Goal: Find specific page/section: Find specific page/section

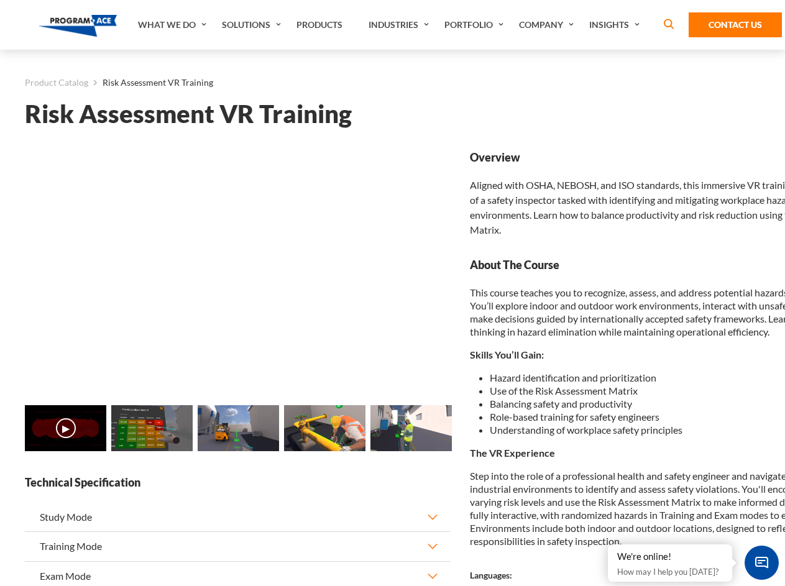
click at [253, 25] on link "Solutions" at bounding box center [253, 25] width 75 height 50
click at [0, 0] on div "AI & Computer Vision Solutions Computer Vision Quality Control AI tools for fas…" at bounding box center [0, 0] width 0 height 0
click at [0, 0] on div "AI & Computer Vision Solutions Virtual Training Solutions Virtual Tour Solution…" at bounding box center [0, 0] width 0 height 0
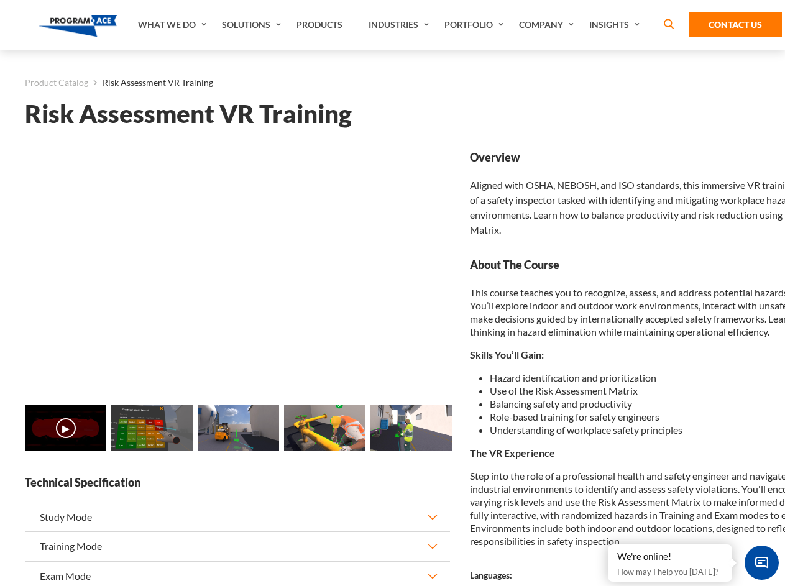
click at [0, 0] on div "AI & Computer Vision Solutions Virtual Training Solutions Virtual Tour Solution…" at bounding box center [0, 0] width 0 height 0
click at [0, 0] on div "AI & Computer Vision Solutions Computer Vision Quality Control AI tools for fas…" at bounding box center [0, 0] width 0 height 0
